Goal: Navigation & Orientation: Find specific page/section

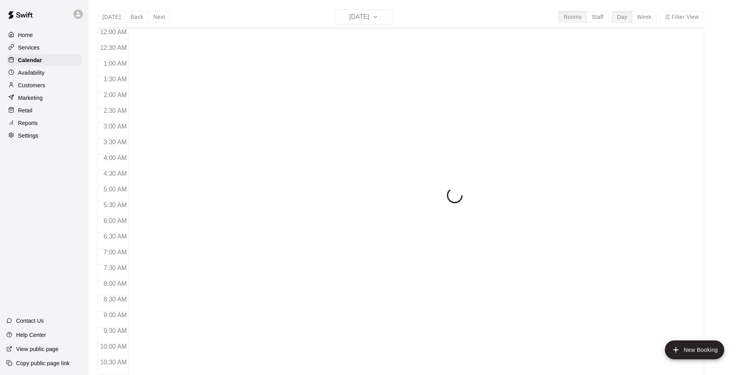
scroll to position [399, 0]
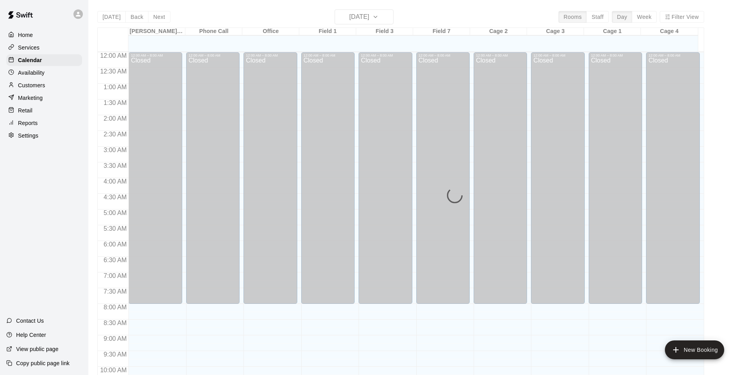
scroll to position [399, 0]
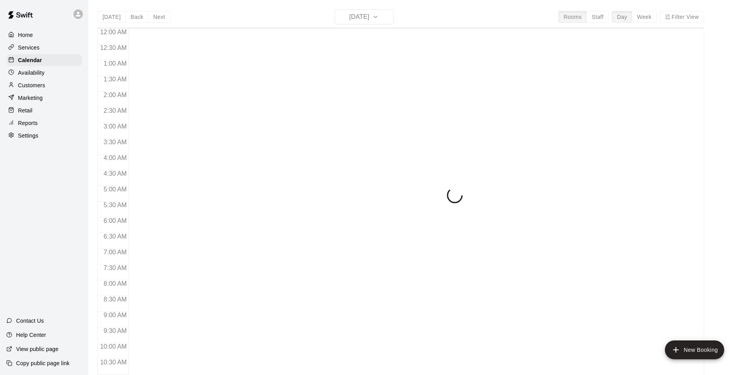
scroll to position [399, 0]
